Goal: Task Accomplishment & Management: Manage account settings

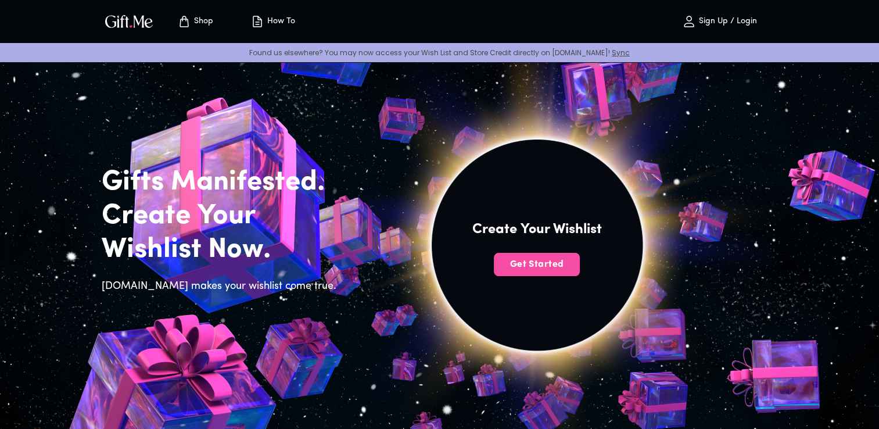
click at [559, 261] on span "Get Started" at bounding box center [537, 264] width 86 height 13
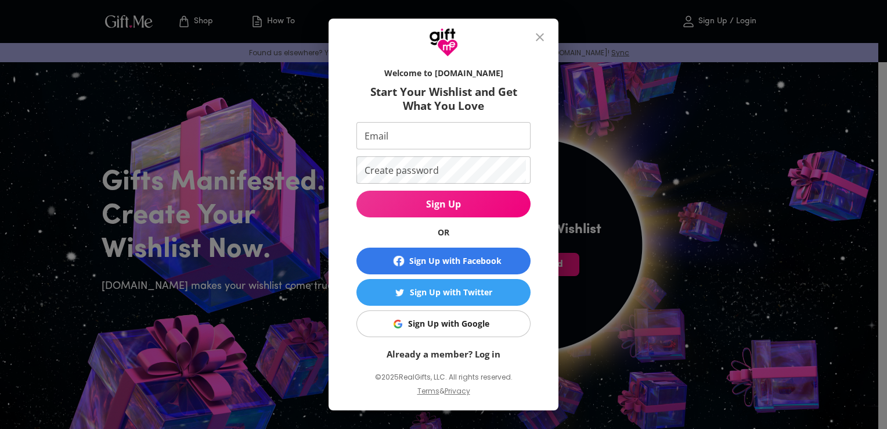
click at [455, 324] on div "Sign Up with Google" at bounding box center [448, 323] width 81 height 13
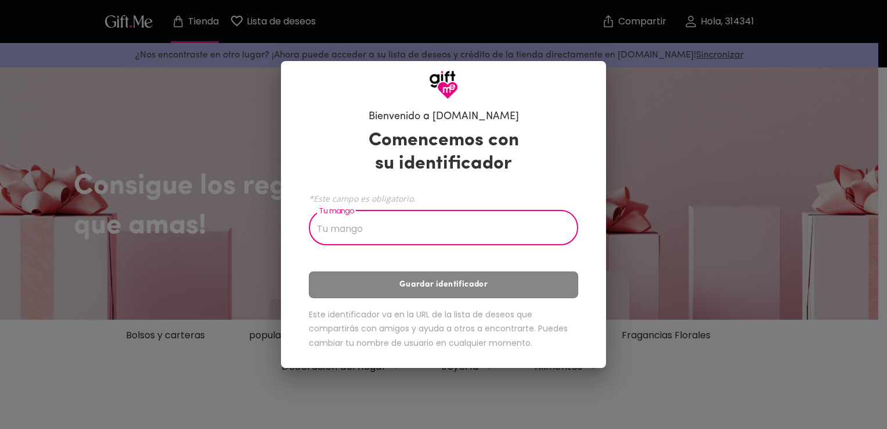
click at [524, 240] on input "Tu mango" at bounding box center [437, 229] width 257 height 33
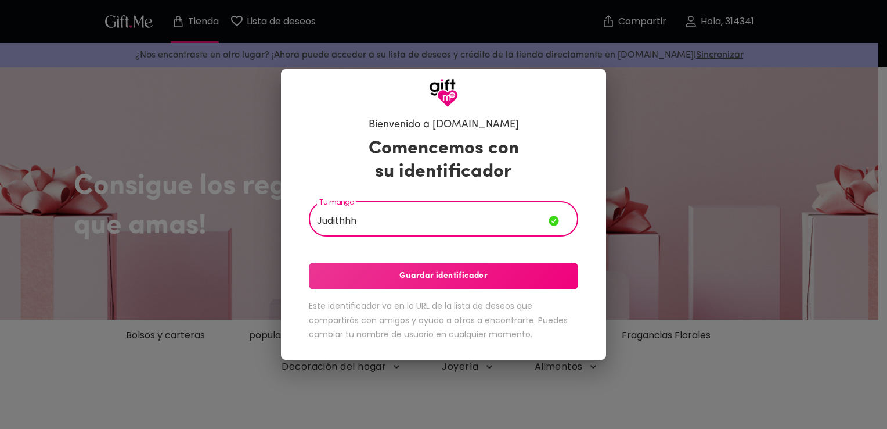
type input "Judithhh"
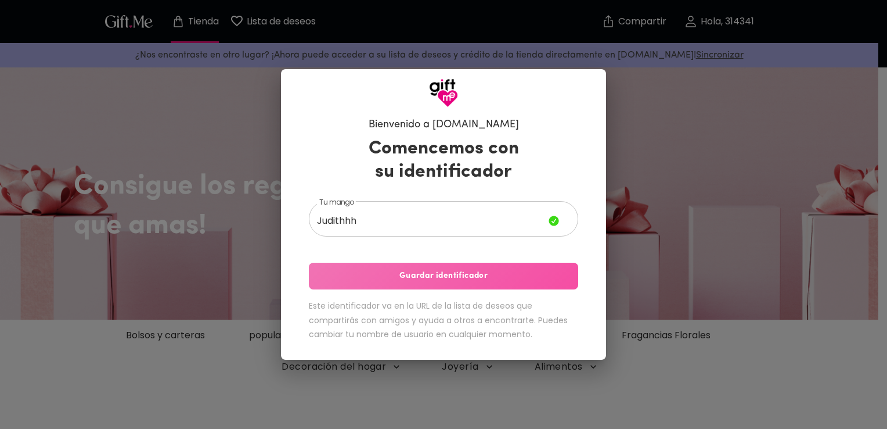
click at [462, 275] on span "Guardar identificador" at bounding box center [443, 275] width 269 height 13
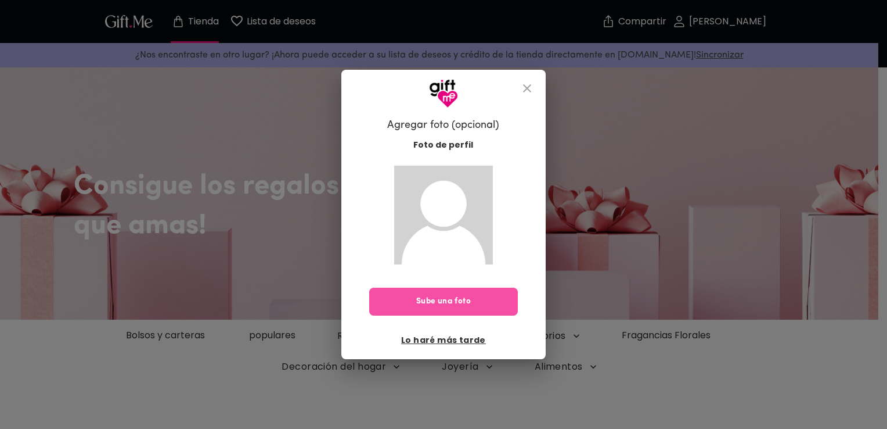
click at [447, 312] on button "Sube una foto" at bounding box center [443, 301] width 149 height 28
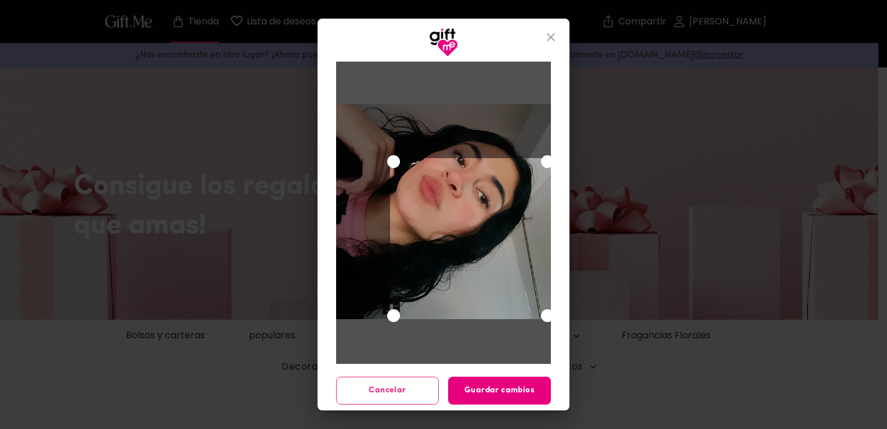
click at [494, 275] on div "Utilice las teclas de flecha para mover el área de selección de recorte" at bounding box center [470, 238] width 161 height 161
click at [351, 117] on div at bounding box center [443, 211] width 215 height 215
click at [430, 246] on div "Utilice las teclas de flecha para mover el área de selección de recorte" at bounding box center [470, 238] width 161 height 161
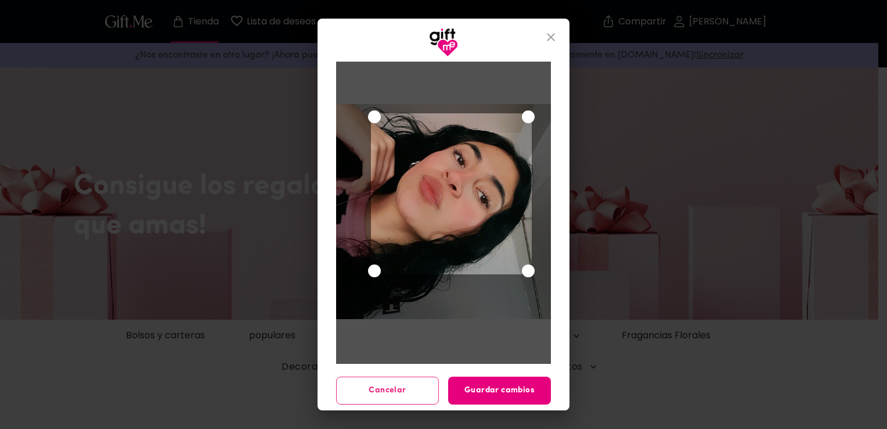
click at [445, 214] on div "Utilice las teclas de flecha para mover el área de selección de recorte" at bounding box center [451, 193] width 161 height 161
click at [517, 384] on span "Guardar cambios" at bounding box center [499, 390] width 103 height 13
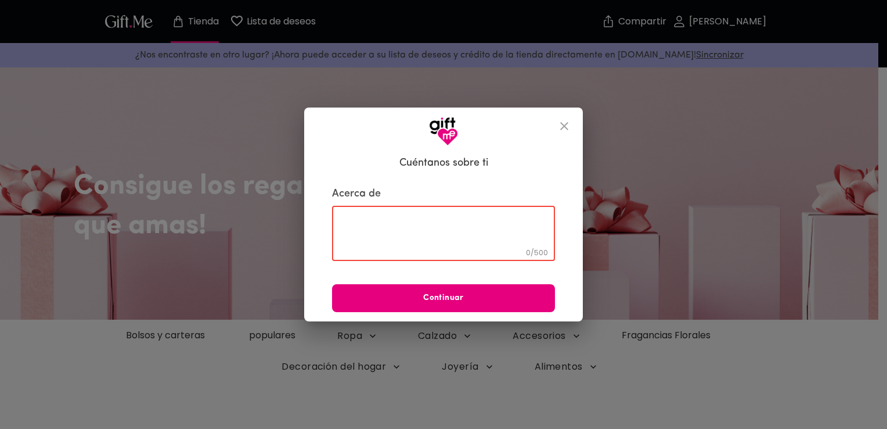
click at [438, 238] on textarea at bounding box center [443, 233] width 207 height 33
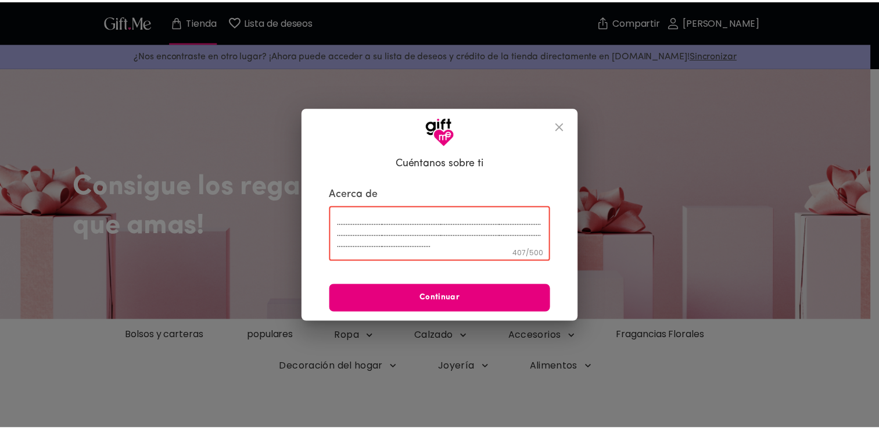
scroll to position [23, 0]
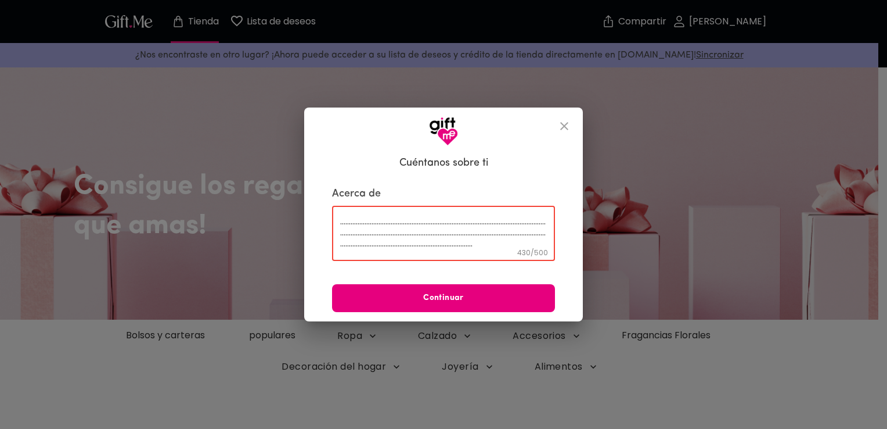
type textarea "...............................................................................…"
click at [564, 124] on icon "cerrar" at bounding box center [565, 126] width 14 height 14
